Goal: Task Accomplishment & Management: Use online tool/utility

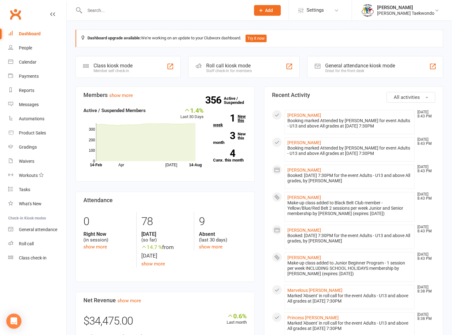
click at [239, 117] on link "1 New this week" at bounding box center [230, 120] width 34 height 13
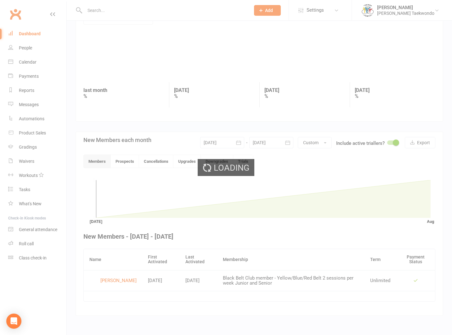
scroll to position [37, 0]
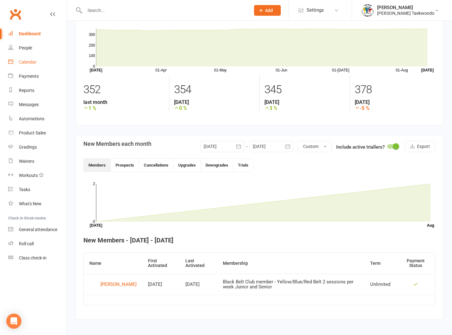
click at [28, 60] on div "Calendar" at bounding box center [28, 62] width 18 height 5
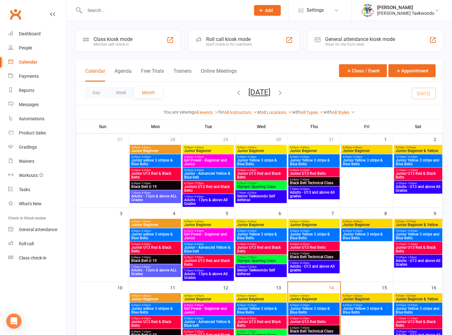
scroll to position [112, 0]
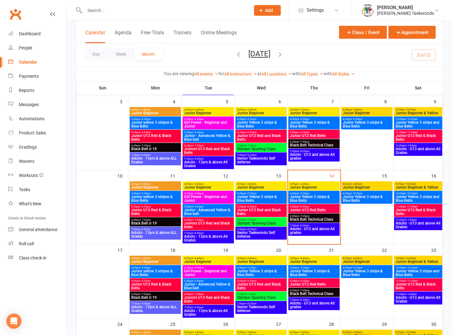
click at [305, 227] on span "Adults - U13 and above All grades" at bounding box center [314, 231] width 49 height 8
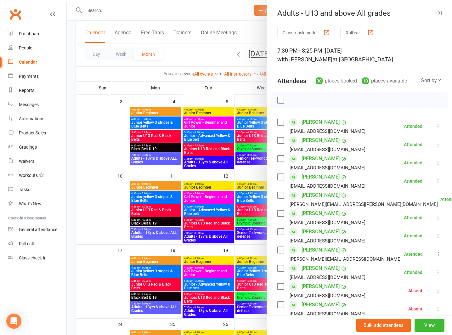
click at [348, 30] on button "Roll call" at bounding box center [359, 33] width 39 height 12
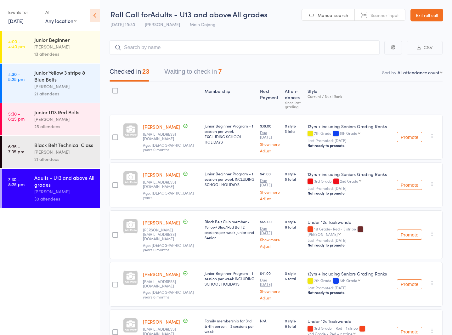
scroll to position [1, 0]
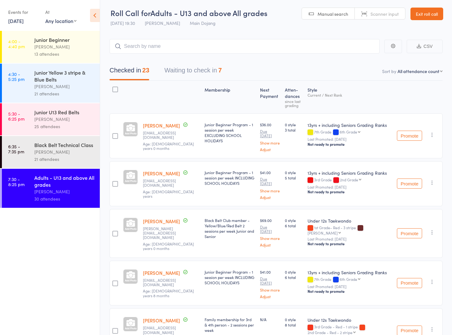
click at [176, 68] on button "Waiting to check in 7" at bounding box center [192, 72] width 57 height 17
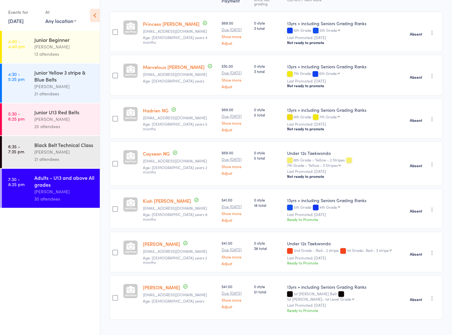
scroll to position [0, 0]
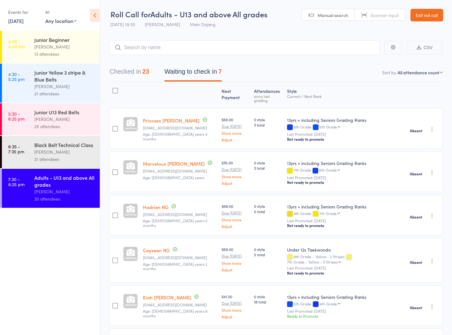
click at [122, 68] on button "Checked in 23" at bounding box center [130, 73] width 40 height 17
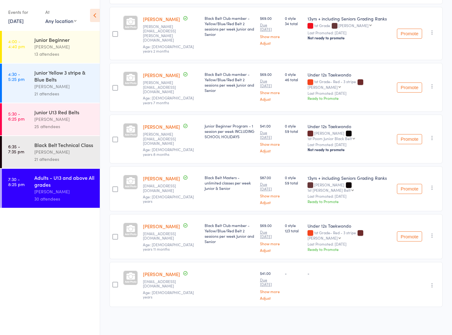
scroll to position [990, 0]
click at [49, 146] on div "Black Belt Technical Class" at bounding box center [64, 144] width 60 height 7
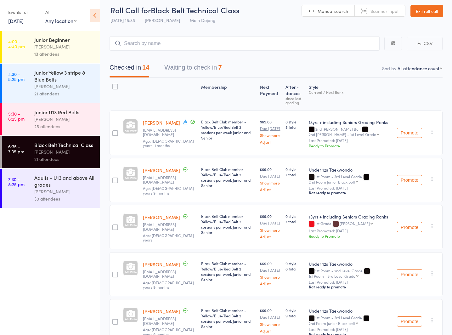
click at [170, 65] on button "Waiting to check in 7" at bounding box center [192, 69] width 57 height 17
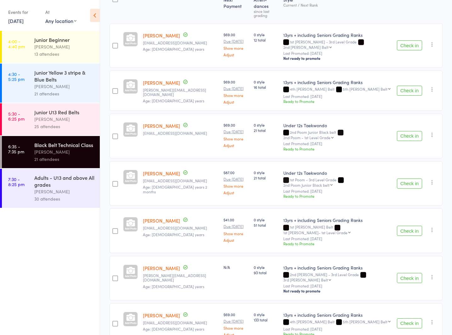
scroll to position [0, 0]
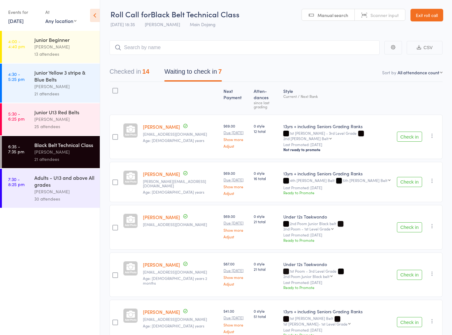
drag, startPoint x: 119, startPoint y: 69, endPoint x: 133, endPoint y: 80, distance: 18.2
click at [119, 69] on button "Checked in 14" at bounding box center [130, 73] width 40 height 17
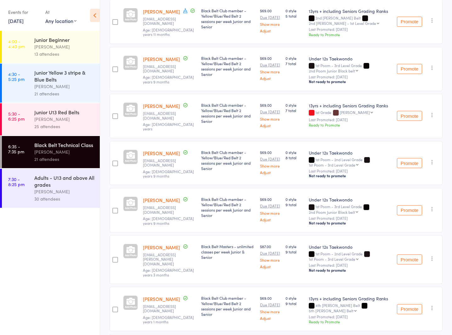
scroll to position [238, 0]
